Goal: Find contact information: Find contact information

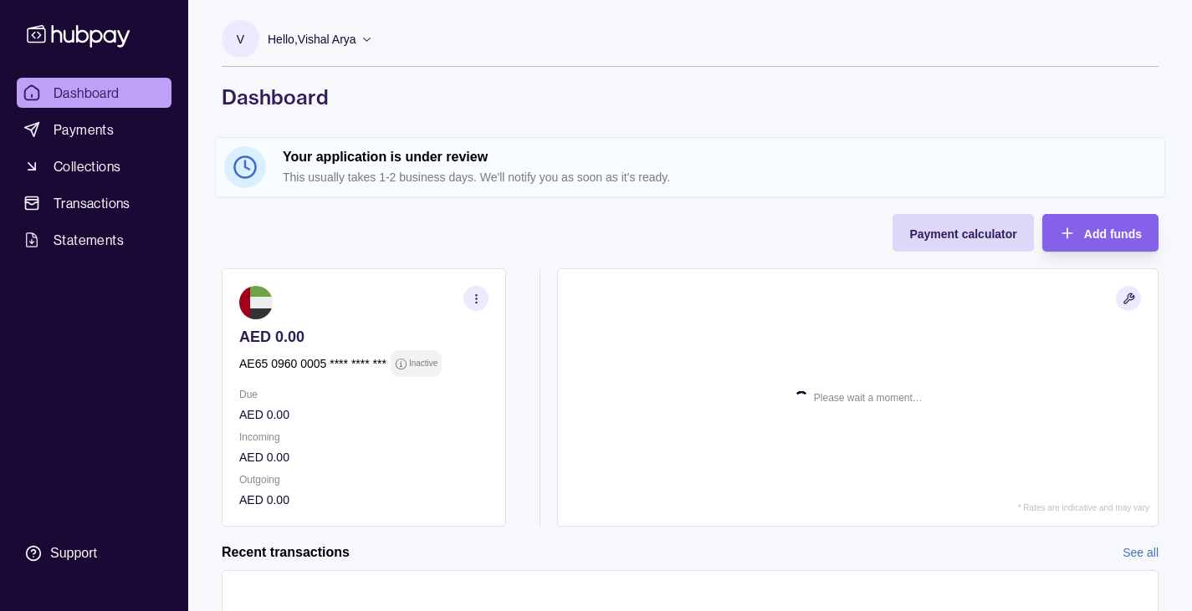
scroll to position [29, 0]
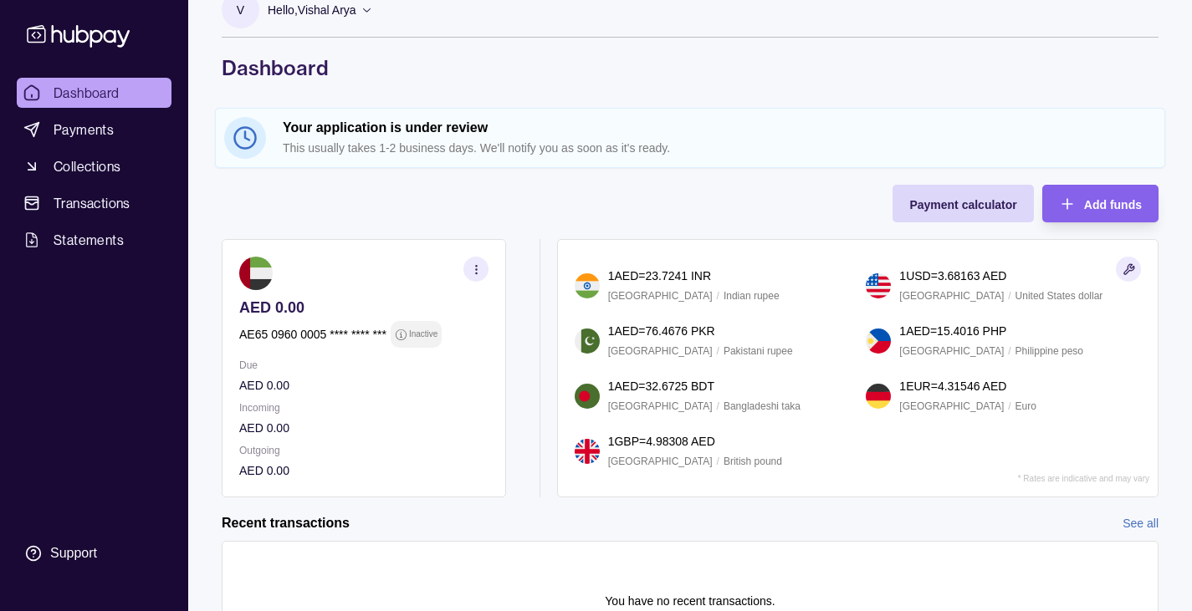
click at [477, 270] on icon "button" at bounding box center [476, 269] width 13 height 13
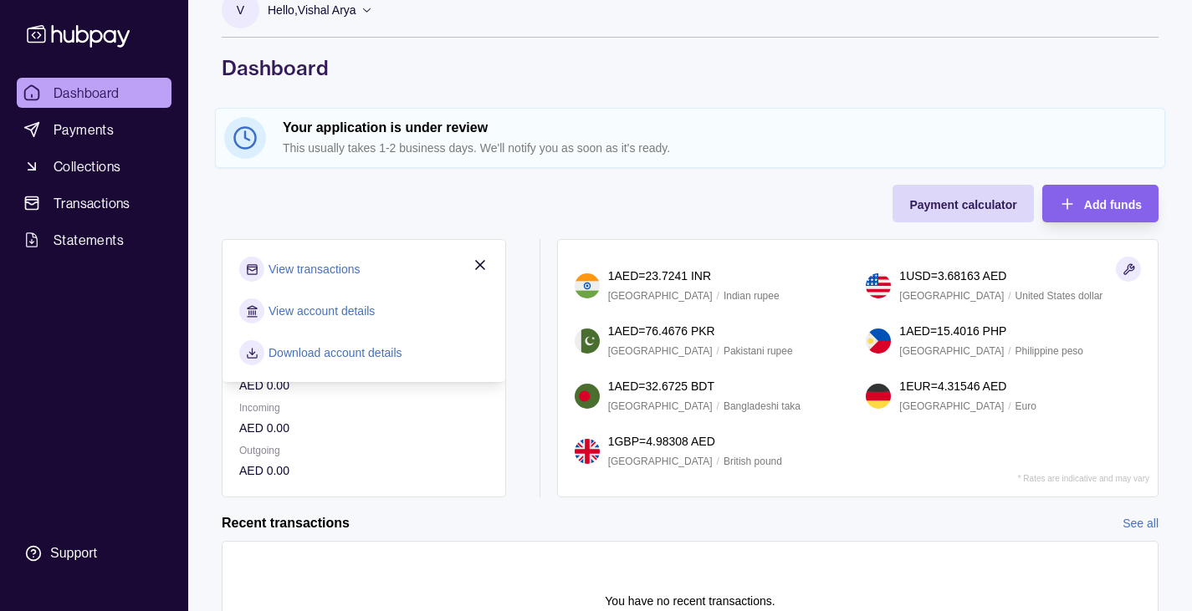
click at [342, 311] on link "View account details" at bounding box center [321, 311] width 106 height 18
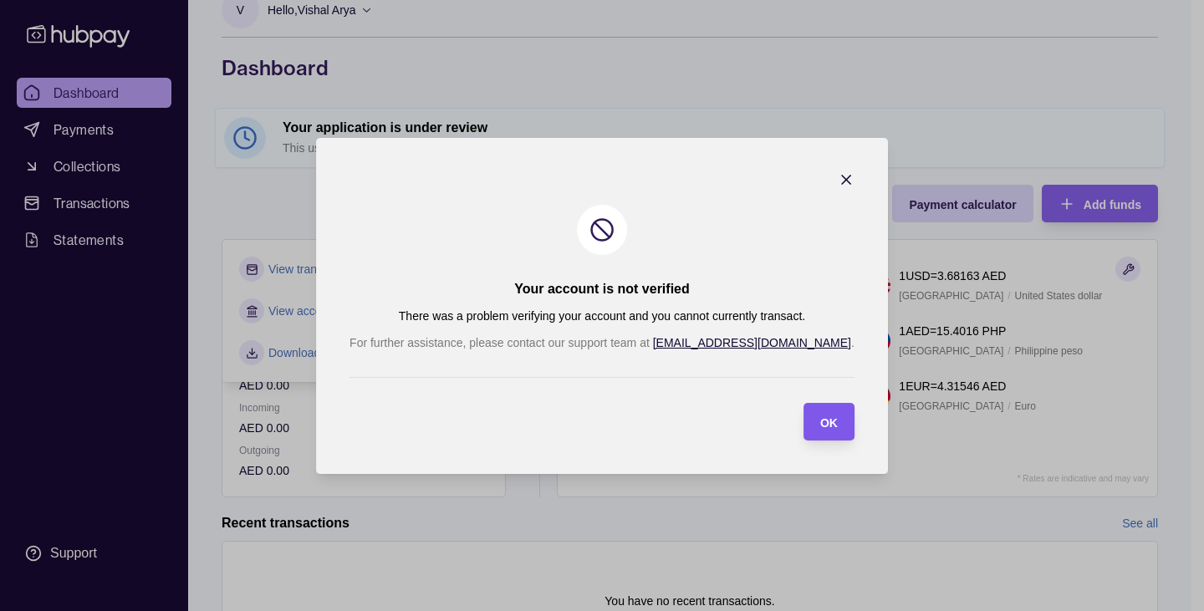
click at [820, 417] on span "OK" at bounding box center [829, 422] width 18 height 13
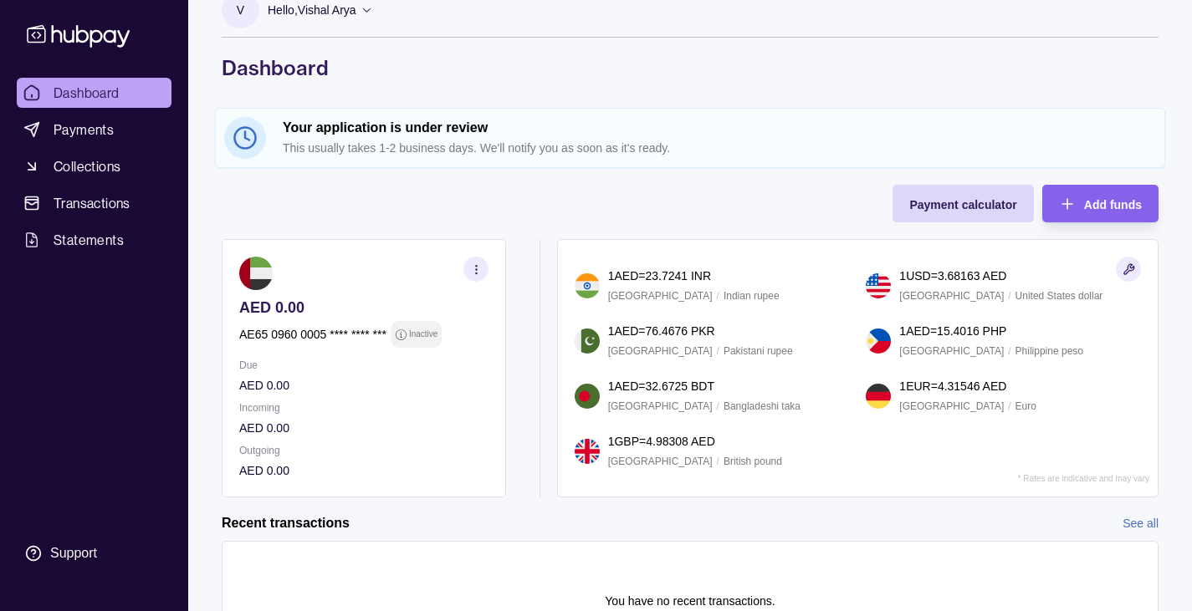
click at [87, 80] on link "Dashboard" at bounding box center [94, 93] width 155 height 30
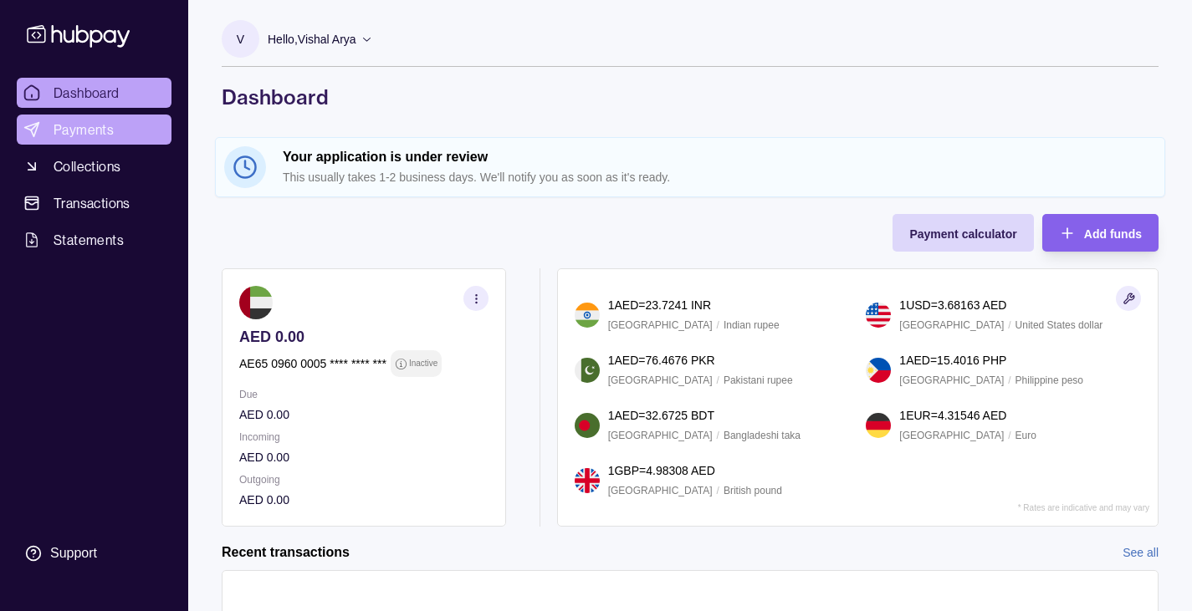
click at [102, 141] on link "Payments" at bounding box center [94, 130] width 155 height 30
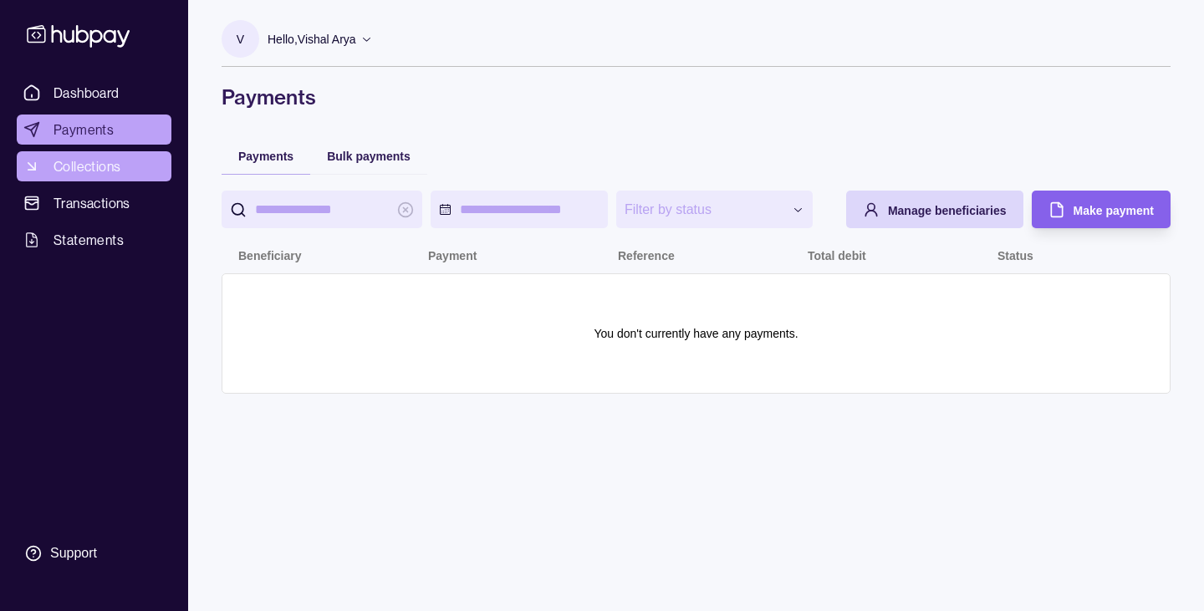
click at [117, 163] on span "Collections" at bounding box center [87, 166] width 67 height 20
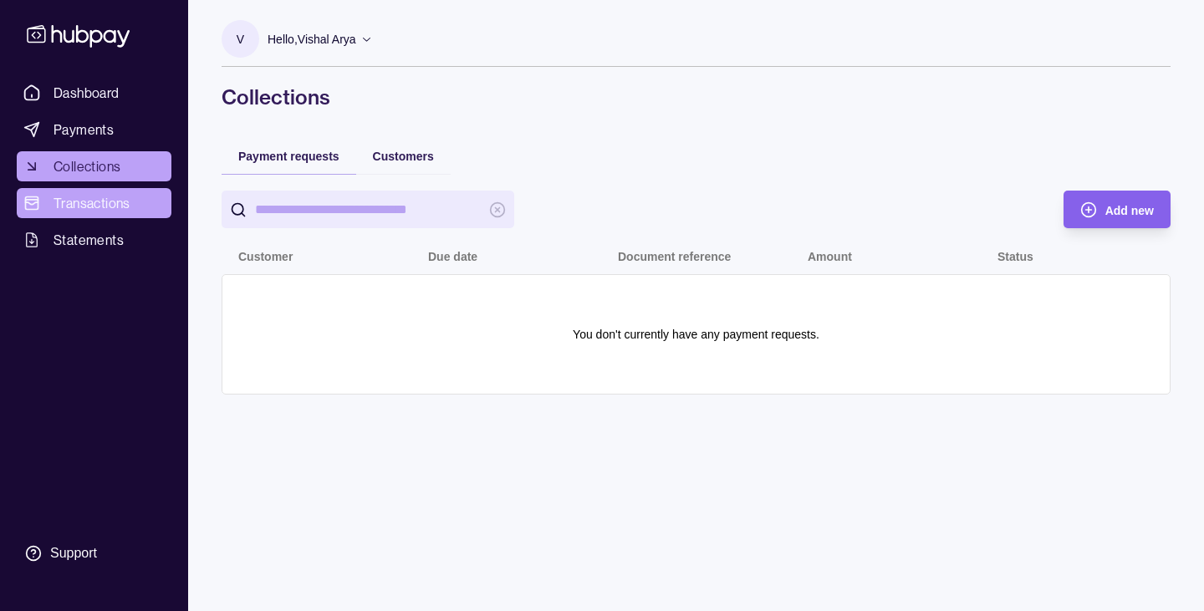
click at [95, 202] on span "Transactions" at bounding box center [92, 203] width 77 height 20
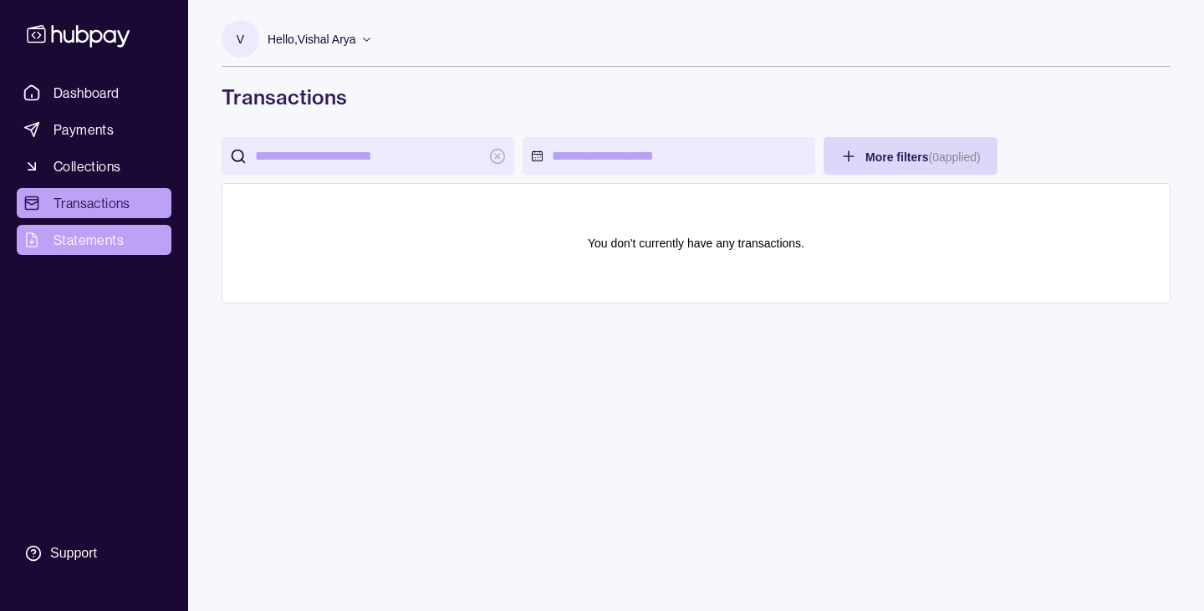
click at [90, 234] on span "Statements" at bounding box center [89, 240] width 70 height 20
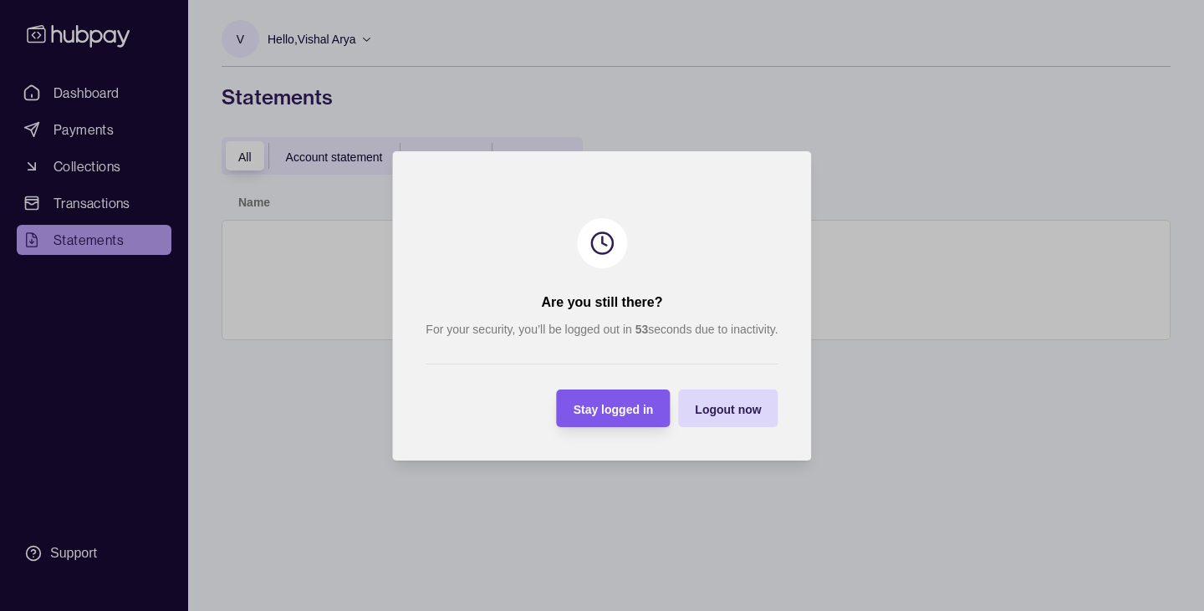
click at [634, 408] on span "Stay logged in" at bounding box center [614, 408] width 80 height 13
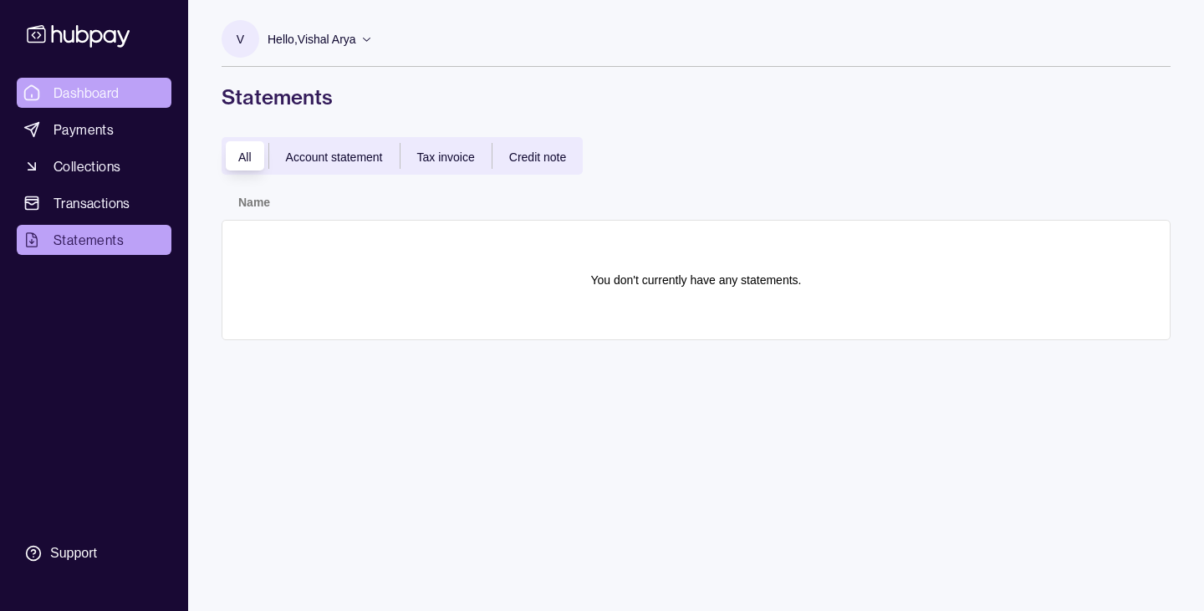
click at [121, 99] on link "Dashboard" at bounding box center [94, 93] width 155 height 30
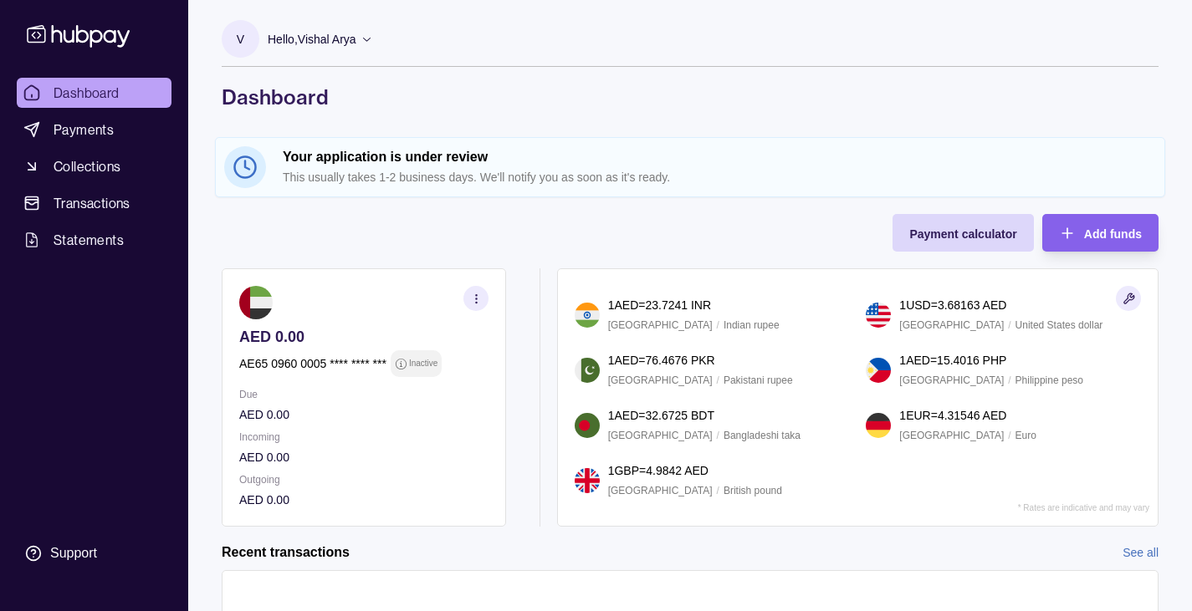
click at [406, 159] on h2 "Your application is under review" at bounding box center [719, 157] width 873 height 18
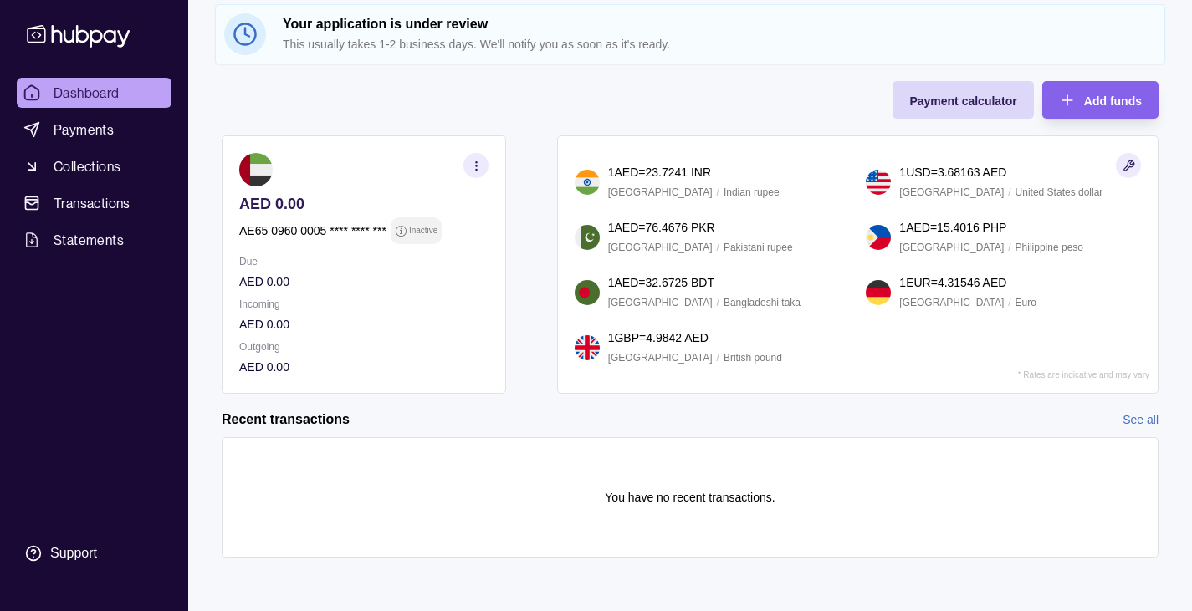
click at [81, 89] on span "Dashboard" at bounding box center [87, 93] width 66 height 20
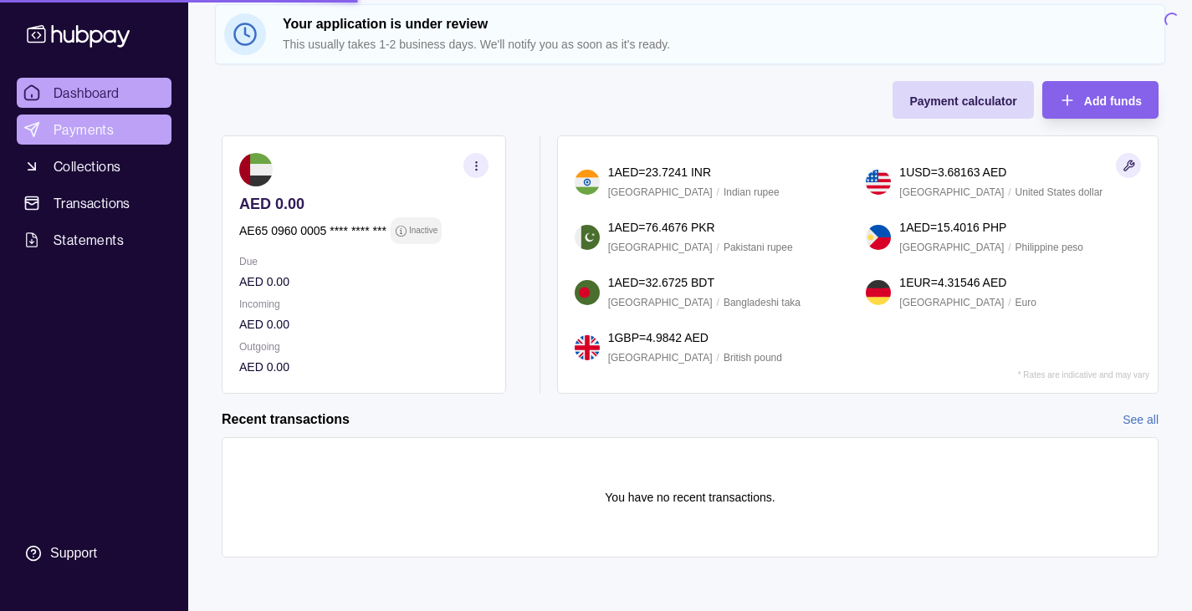
click at [85, 130] on span "Payments" at bounding box center [84, 130] width 60 height 20
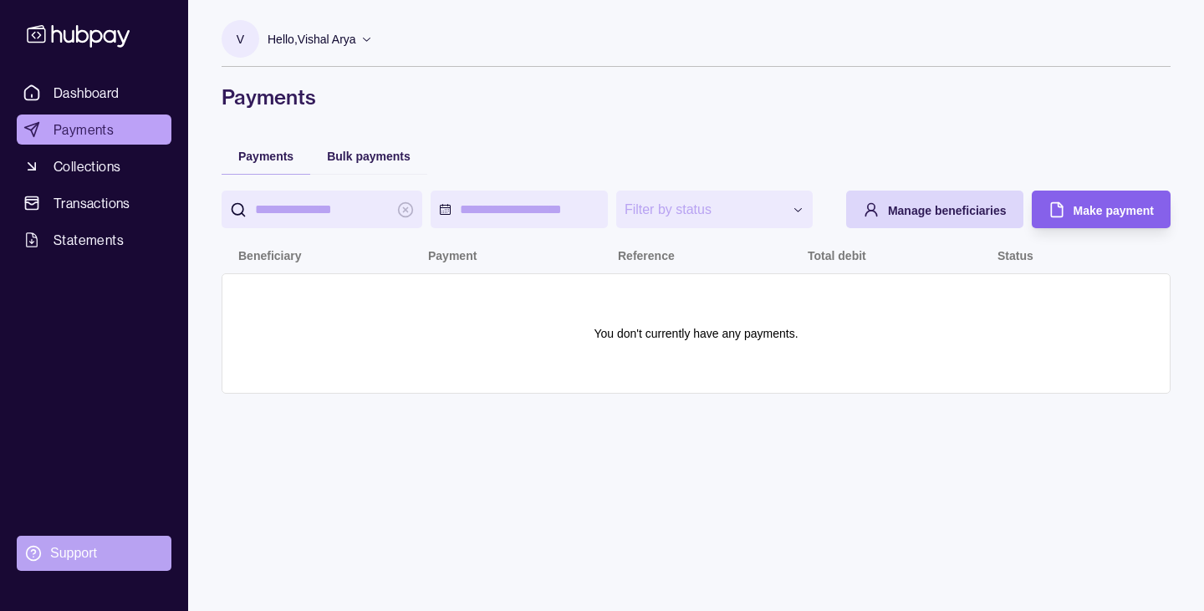
click at [71, 549] on div "Support" at bounding box center [73, 553] width 47 height 18
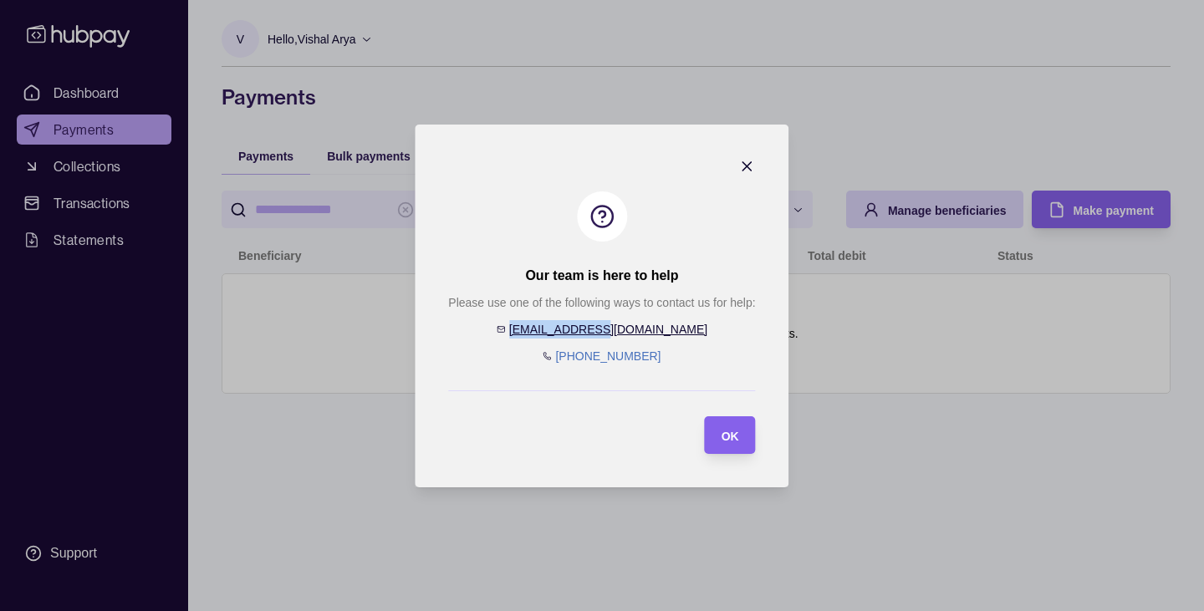
drag, startPoint x: 657, startPoint y: 329, endPoint x: 565, endPoint y: 326, distance: 92.0
click at [565, 326] on div "Please use one of the following ways to contact us for help: [EMAIL_ADDRESS][DO…" at bounding box center [601, 330] width 307 height 72
copy link "[EMAIL_ADDRESS][DOMAIN_NAME]"
